Goal: Find specific page/section: Find specific page/section

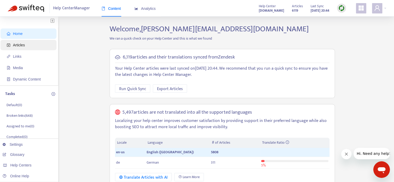
click at [35, 43] on span "Articles" at bounding box center [30, 45] width 46 height 10
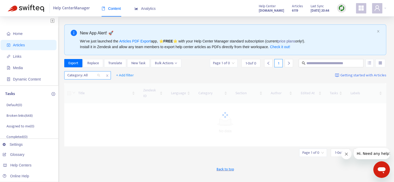
click at [98, 74] on div "Category: All" at bounding box center [83, 75] width 39 height 8
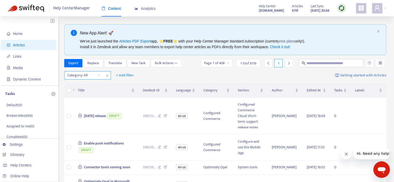
click at [97, 74] on div "Category: All" at bounding box center [83, 75] width 39 height 8
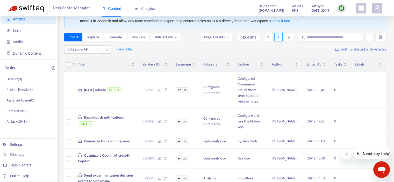
click at [189, 46] on div "Category: All + Add filter Getting started with Articles" at bounding box center [225, 49] width 322 height 12
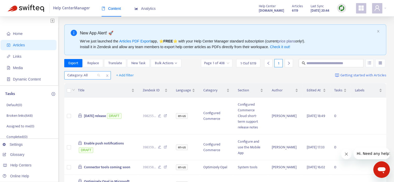
click at [94, 75] on div at bounding box center [80, 75] width 31 height 6
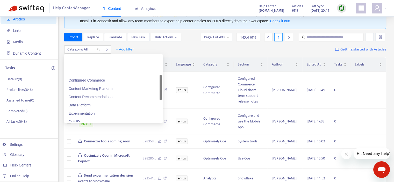
scroll to position [71, 0]
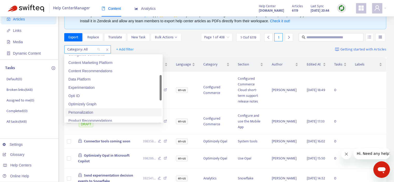
click at [100, 49] on div "Category: All" at bounding box center [83, 50] width 39 height 8
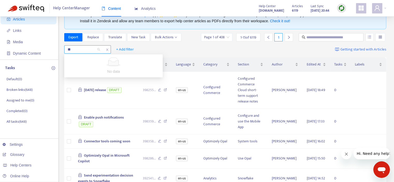
type input "*"
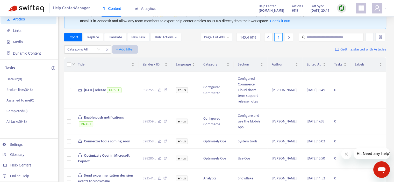
click at [131, 50] on span "+ Add filter" at bounding box center [125, 49] width 18 height 6
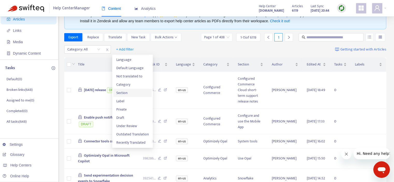
click at [129, 91] on span "Section" at bounding box center [132, 93] width 32 height 6
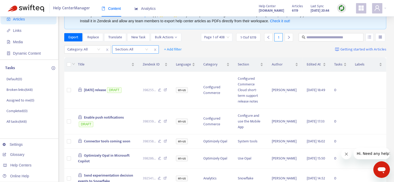
click at [141, 46] on div at bounding box center [128, 49] width 31 height 6
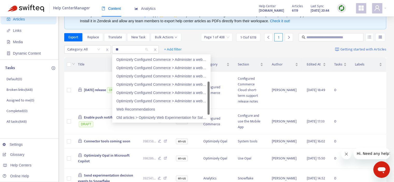
scroll to position [39, 0]
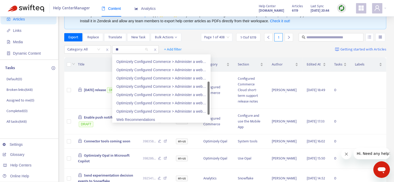
type input "***"
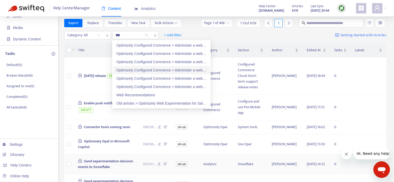
scroll to position [26, 0]
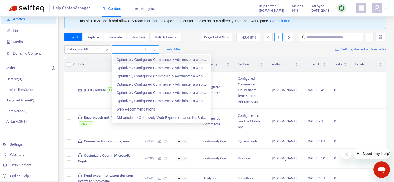
click at [154, 49] on icon "close" at bounding box center [154, 49] width 3 height 3
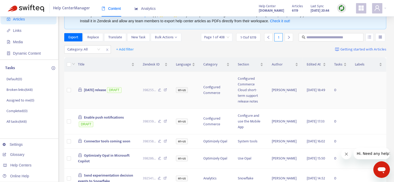
scroll to position [0, 0]
